Goal: Task Accomplishment & Management: Manage account settings

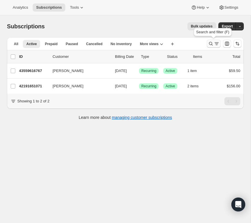
click at [214, 43] on icon "Search and filter results" at bounding box center [217, 44] width 6 height 6
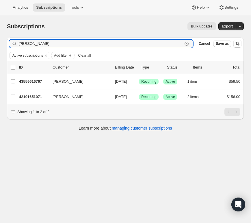
click at [188, 44] on icon "button" at bounding box center [187, 44] width 6 height 6
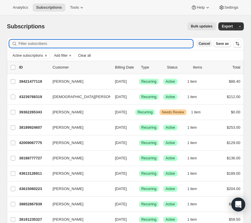
click at [203, 43] on span "Cancel" at bounding box center [204, 43] width 11 height 5
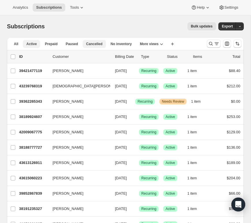
click at [94, 43] on span "Cancelled" at bounding box center [94, 44] width 16 height 5
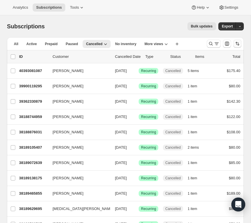
click at [236, 45] on icon "Sort the results" at bounding box center [238, 44] width 6 height 6
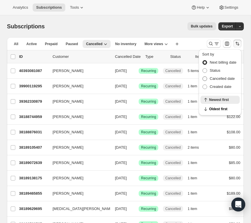
click at [232, 79] on span "Cancelled date" at bounding box center [222, 78] width 25 height 4
click at [203, 77] on input "Cancelled date" at bounding box center [203, 76] width 0 height 0
radio input "true"
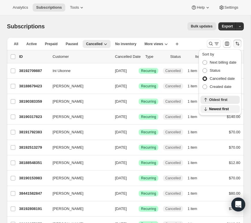
click at [224, 109] on span "Newest first" at bounding box center [222, 109] width 27 height 5
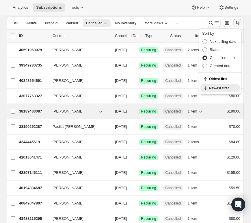
scroll to position [22, 0]
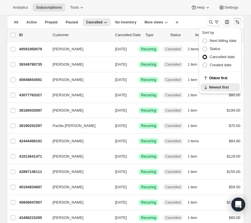
click at [240, 23] on icon "Sort the results" at bounding box center [238, 22] width 6 height 6
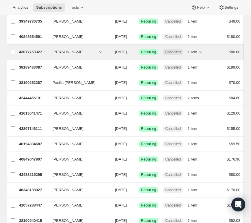
scroll to position [0, 0]
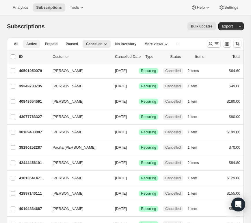
click at [31, 45] on span "Active" at bounding box center [31, 44] width 10 height 5
